Goal: Information Seeking & Learning: Learn about a topic

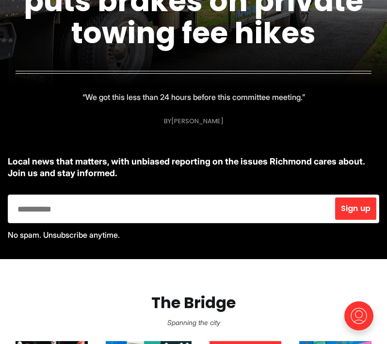
scroll to position [286, 0]
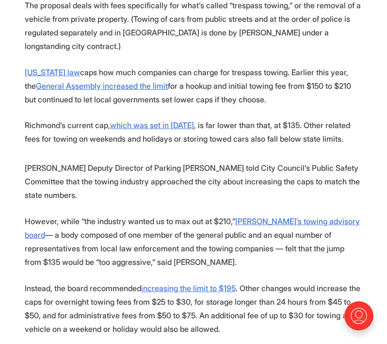
scroll to position [436, 0]
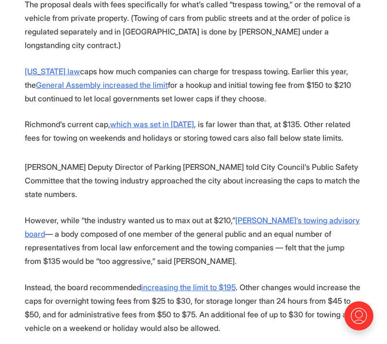
click at [158, 162] on p "[PERSON_NAME] Deputy Director of Parking [PERSON_NAME] told City Council’s Publ…" at bounding box center [194, 180] width 338 height 41
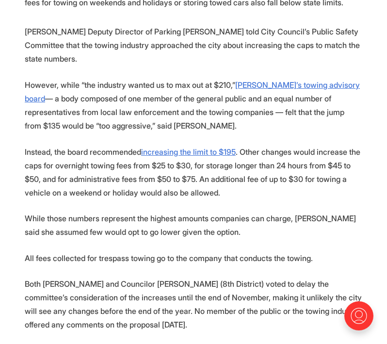
scroll to position [573, 0]
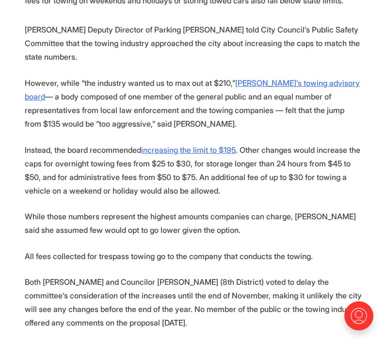
click at [166, 185] on section "A City Council committee delayed a vote on a proposal to let towing companies i…" at bounding box center [193, 151] width 387 height 795
click at [166, 184] on section "A City Council committee delayed a vote on a proposal to let towing companies i…" at bounding box center [193, 151] width 387 height 795
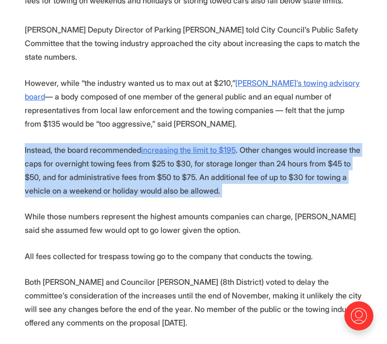
click at [166, 184] on section "A City Council committee delayed a vote on a proposal to let towing companies i…" at bounding box center [193, 151] width 387 height 795
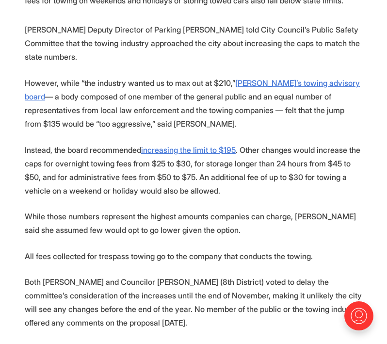
click at [182, 220] on p "While those numbers represent the highest amounts companies can charge, [PERSON…" at bounding box center [194, 223] width 338 height 27
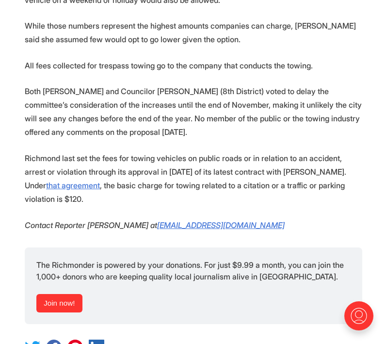
scroll to position [765, 0]
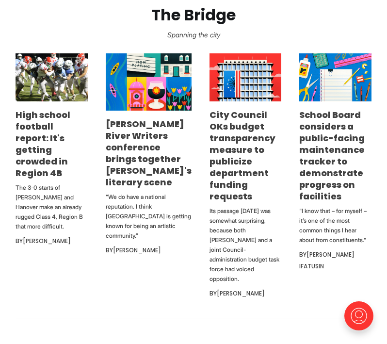
scroll to position [567, 0]
